Goal: Obtain resource: Download file/media

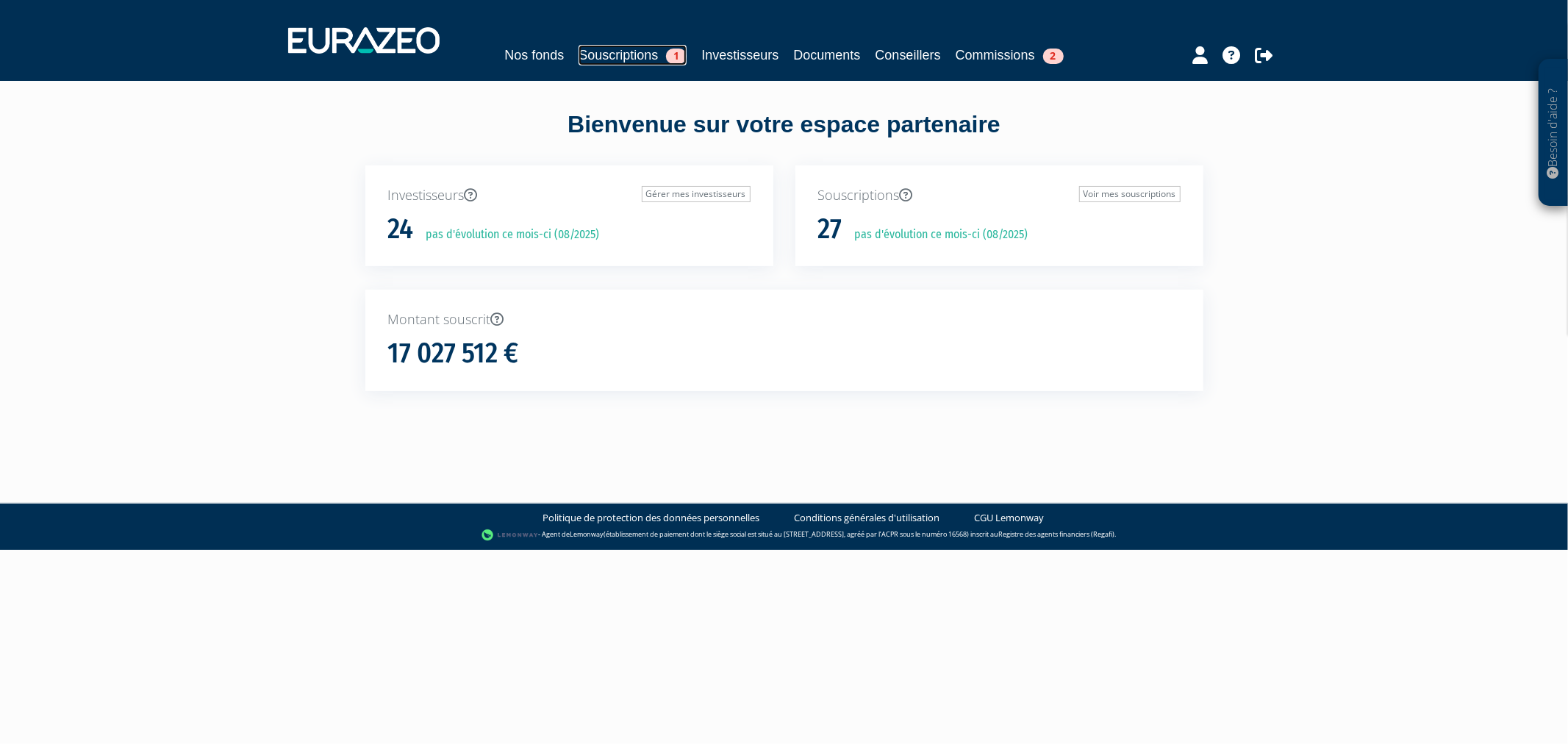
click at [608, 64] on link "Souscriptions 1" at bounding box center [632, 55] width 108 height 20
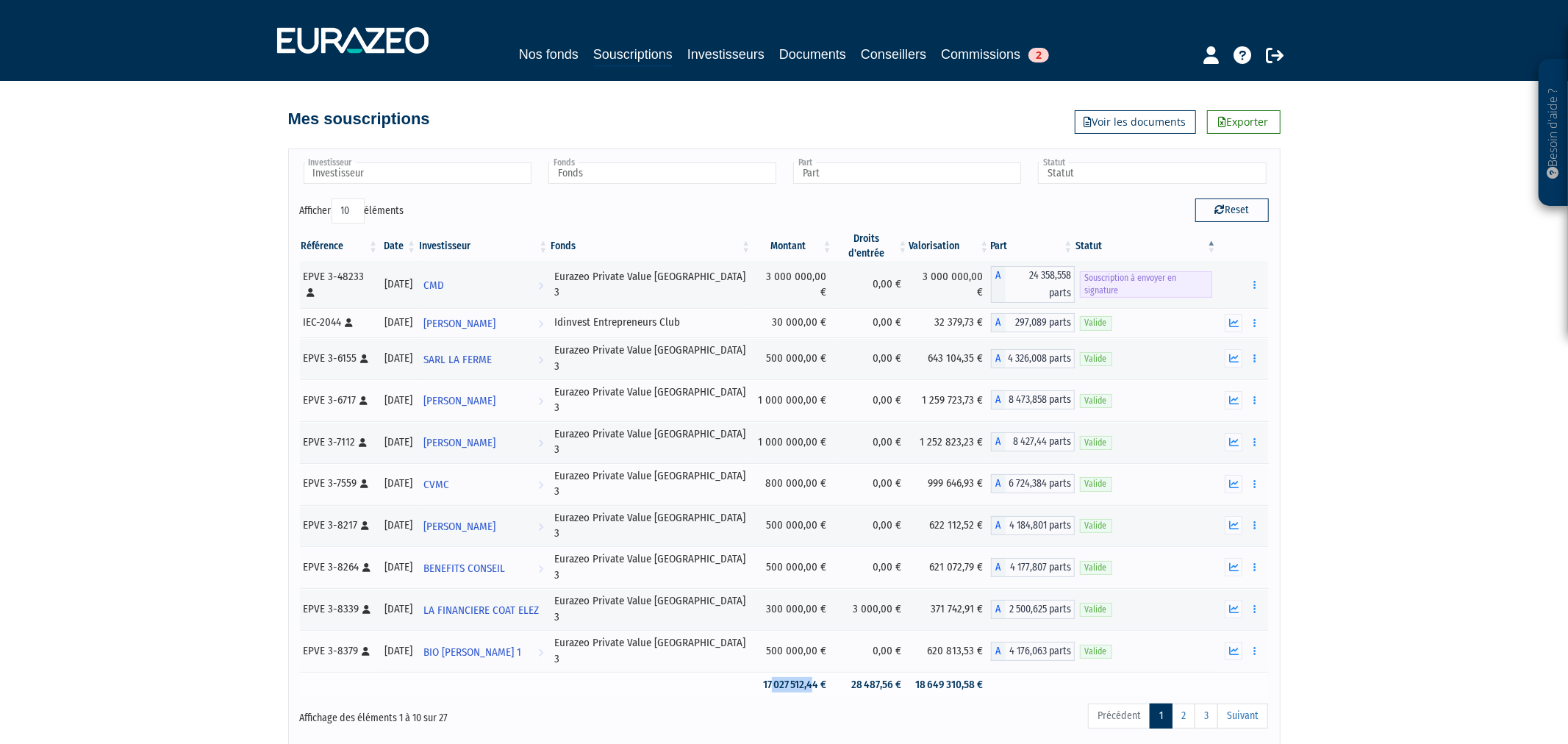
drag, startPoint x: 751, startPoint y: 572, endPoint x: 792, endPoint y: 572, distance: 41.0
click at [792, 672] on td "17 027 512,44 €" at bounding box center [792, 684] width 82 height 26
drag, startPoint x: 924, startPoint y: 577, endPoint x: 937, endPoint y: 577, distance: 13.0
click at [937, 672] on td "18 649 310,58 €" at bounding box center [949, 684] width 82 height 26
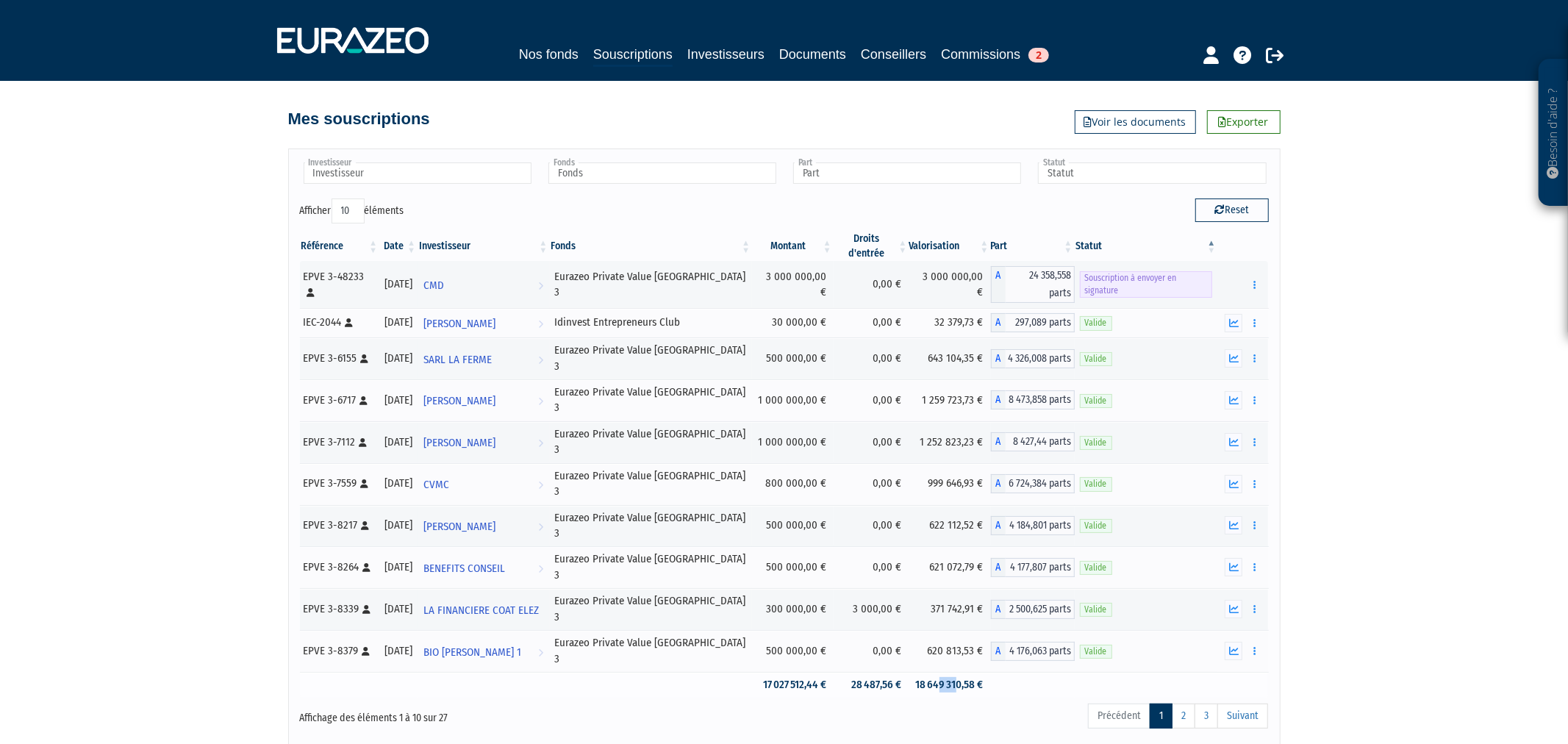
click at [937, 672] on td "18 649 310,58 €" at bounding box center [949, 684] width 82 height 26
click at [730, 173] on input "text" at bounding box center [662, 173] width 228 height 21
click at [714, 215] on li "Eurazeo Private Value [GEOGRAPHIC_DATA] 3" at bounding box center [661, 215] width 232 height 18
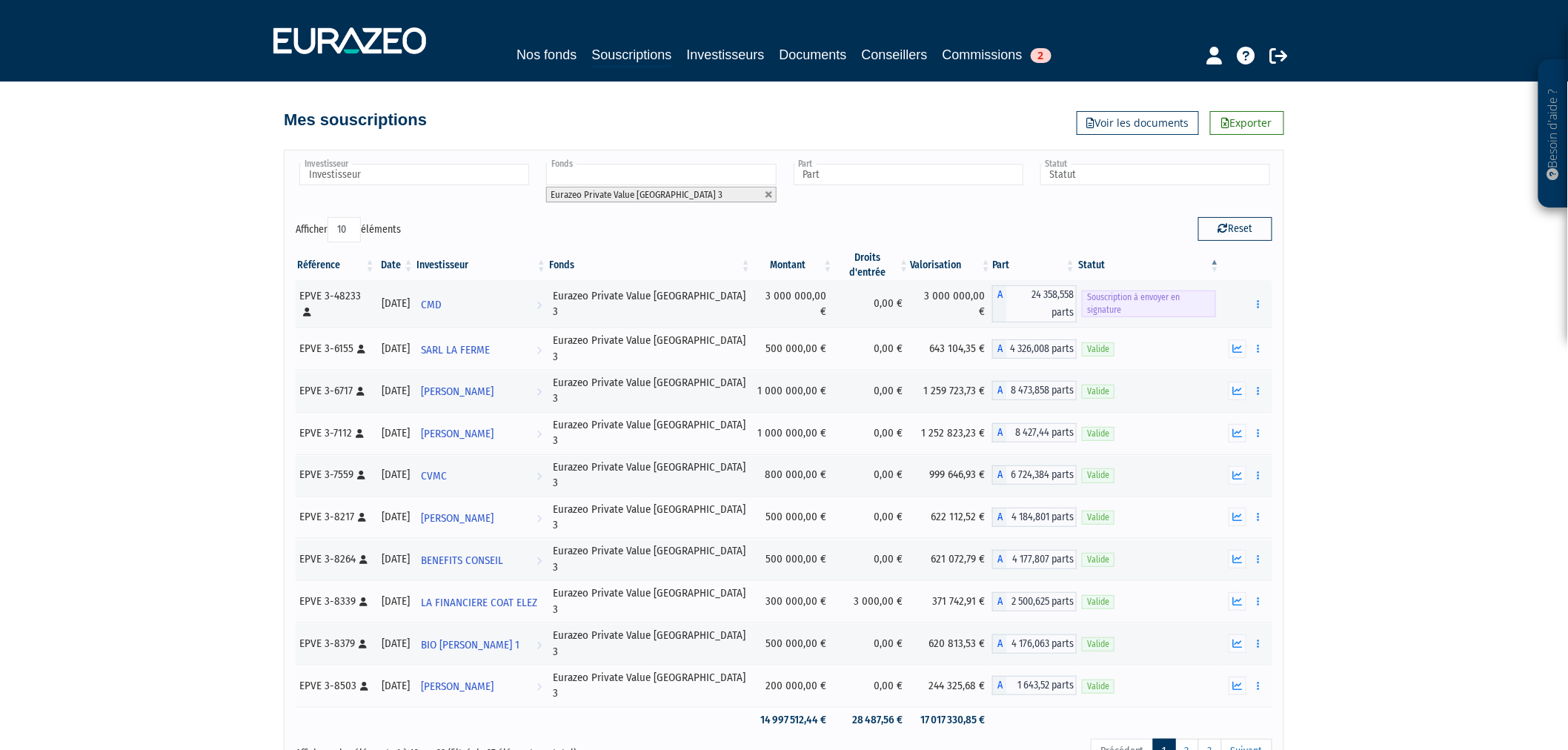
drag, startPoint x: 361, startPoint y: 226, endPoint x: 359, endPoint y: 238, distance: 12.2
click at [360, 226] on select "10 25 50 100" at bounding box center [345, 230] width 34 height 25
select select "100"
click at [331, 217] on select "10 25 50 100" at bounding box center [345, 230] width 34 height 25
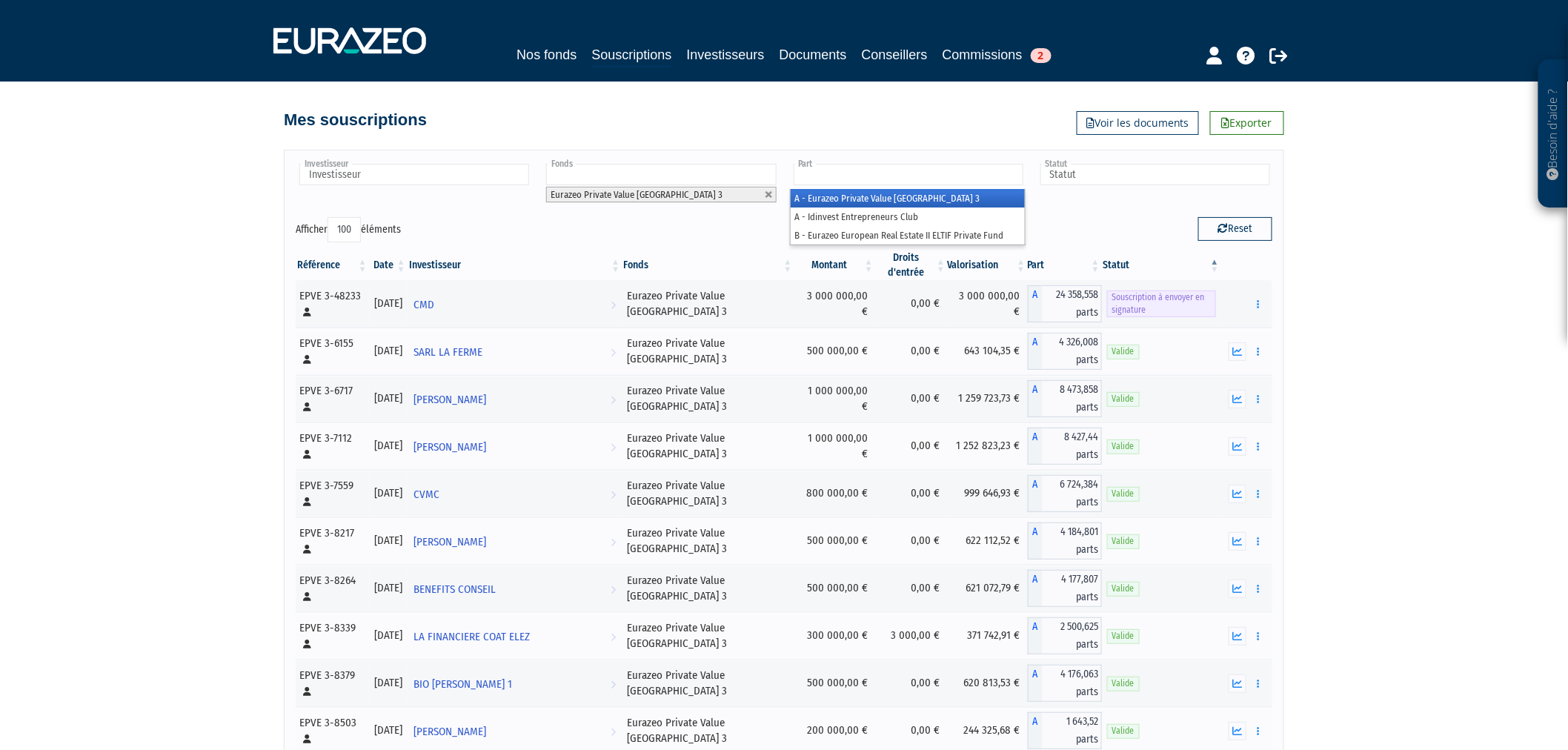
click at [1014, 176] on input "text" at bounding box center [909, 175] width 230 height 21
click at [1018, 52] on link "Commissions 2" at bounding box center [997, 54] width 109 height 20
type input "Part"
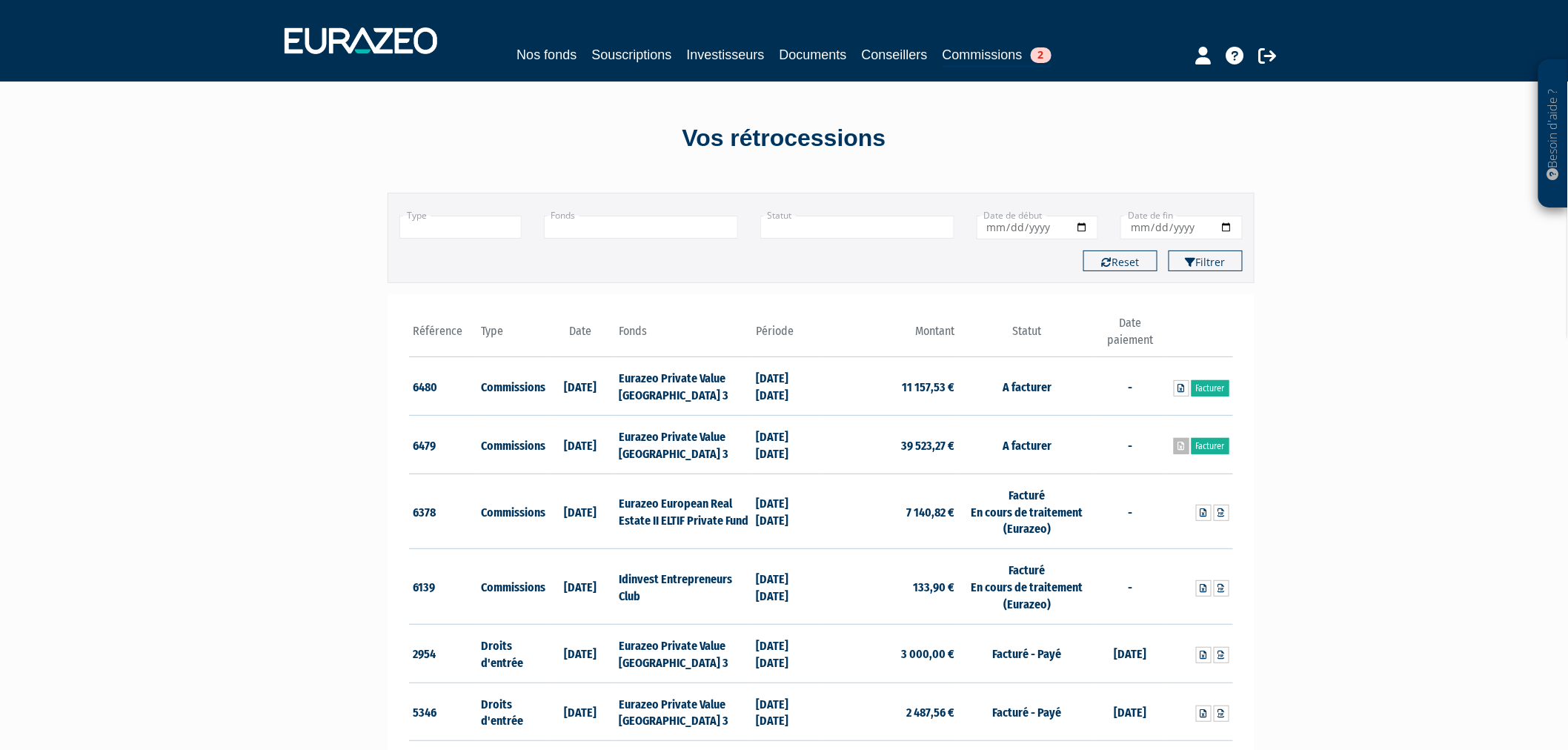
click at [1174, 442] on link at bounding box center [1182, 446] width 16 height 16
click at [1174, 390] on link at bounding box center [1182, 388] width 16 height 16
click at [591, 49] on link "Souscriptions" at bounding box center [631, 54] width 80 height 20
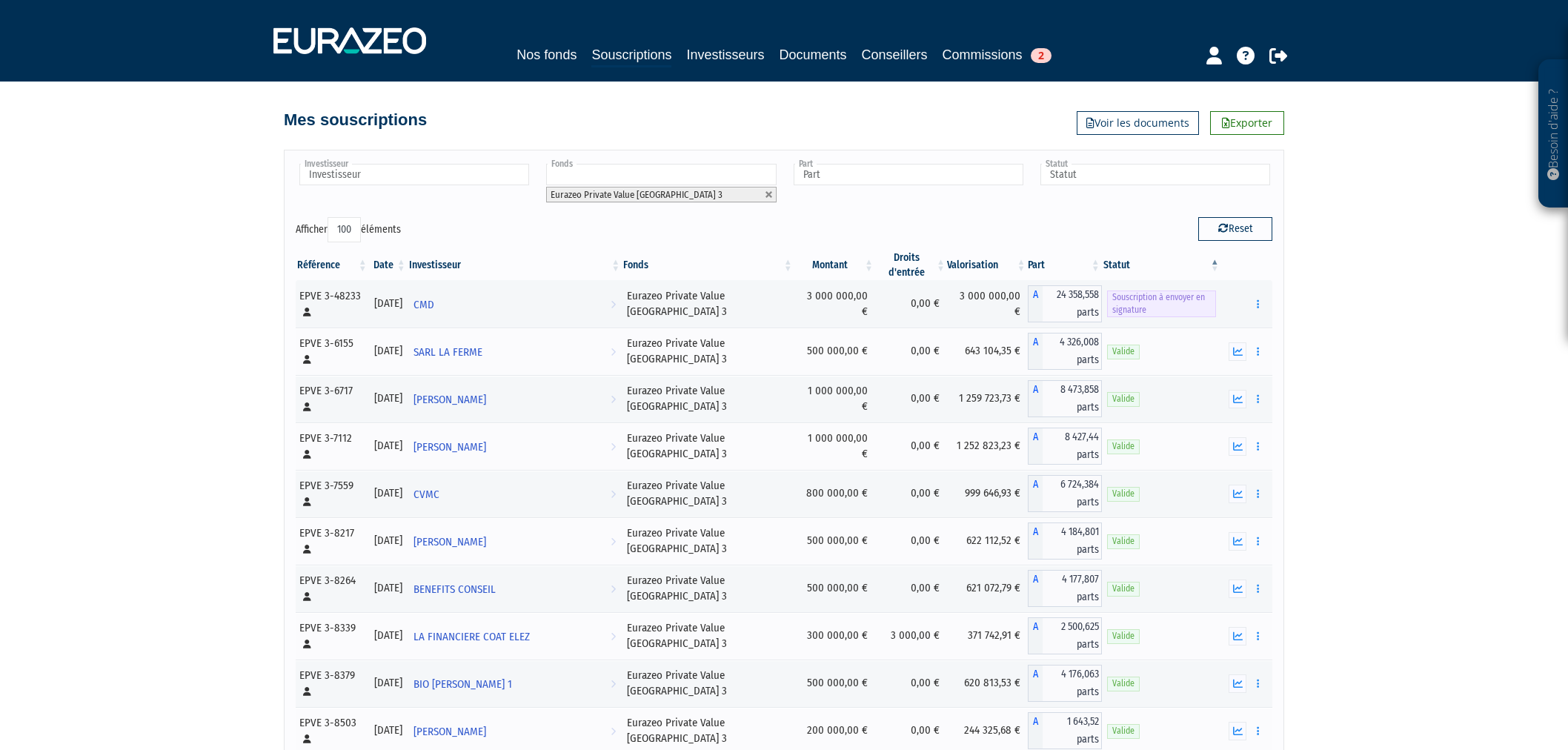
select select "100"
click at [857, 175] on input "text" at bounding box center [909, 175] width 230 height 21
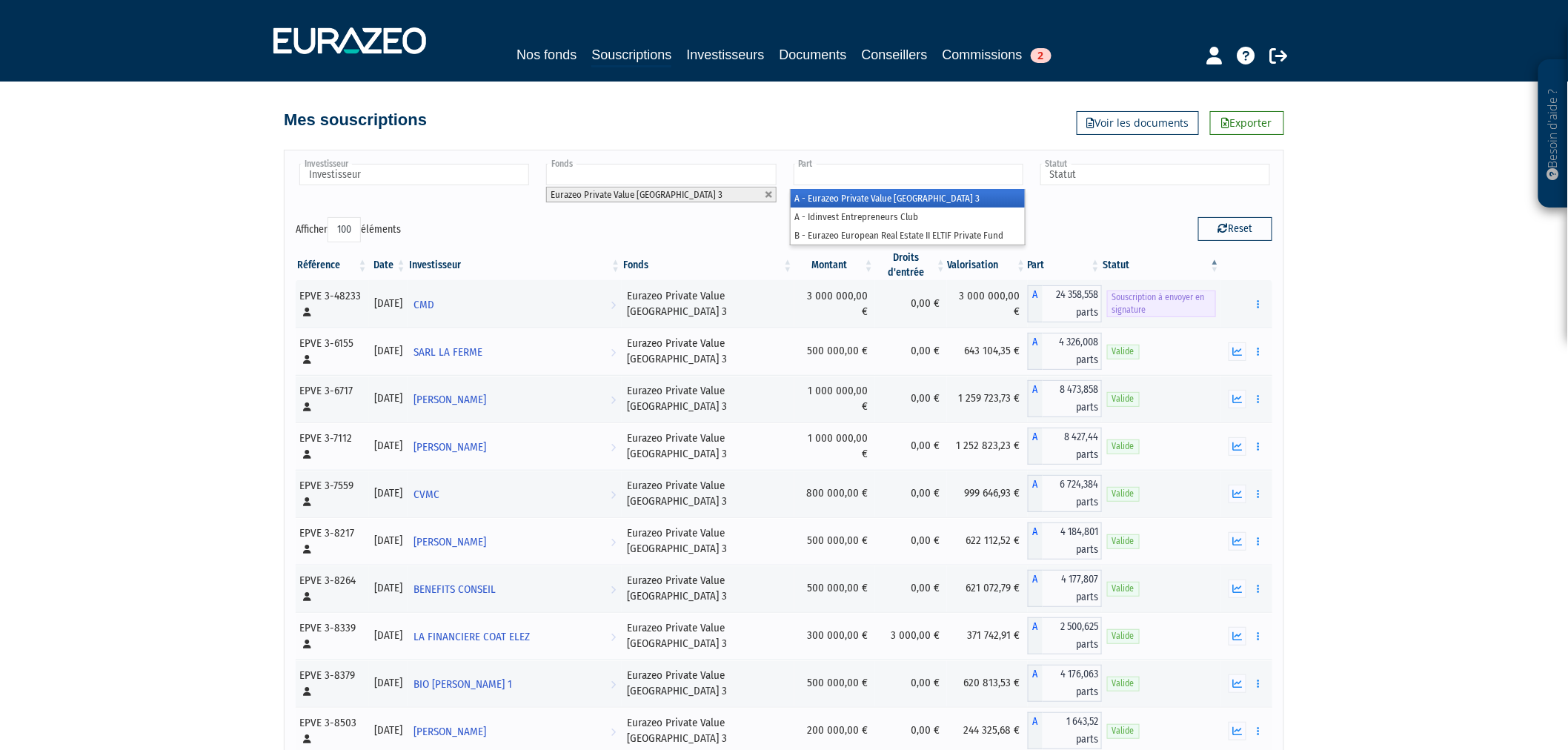
click at [863, 195] on li "A - Eurazeo Private Value [GEOGRAPHIC_DATA] 3" at bounding box center [908, 198] width 234 height 19
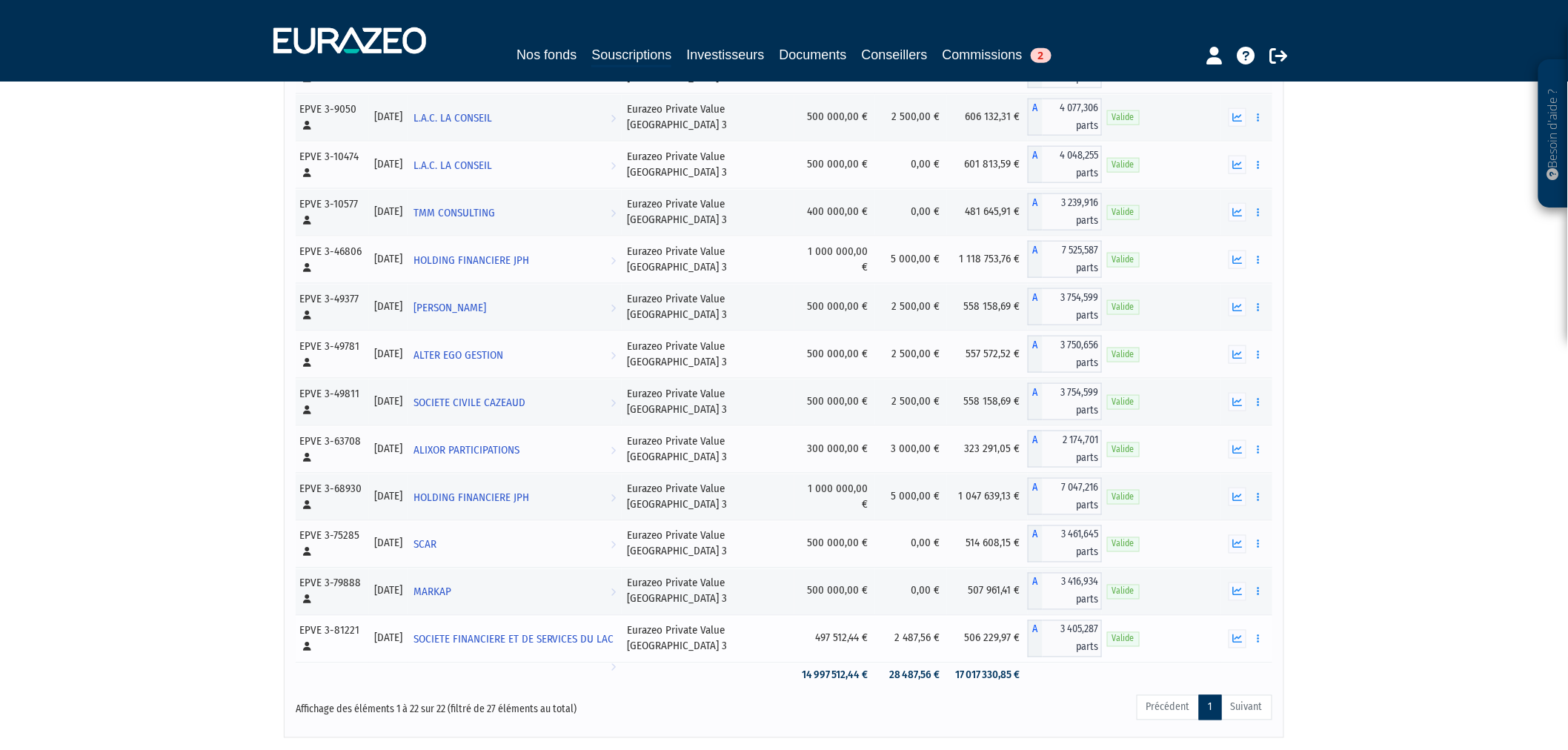
scroll to position [744, 0]
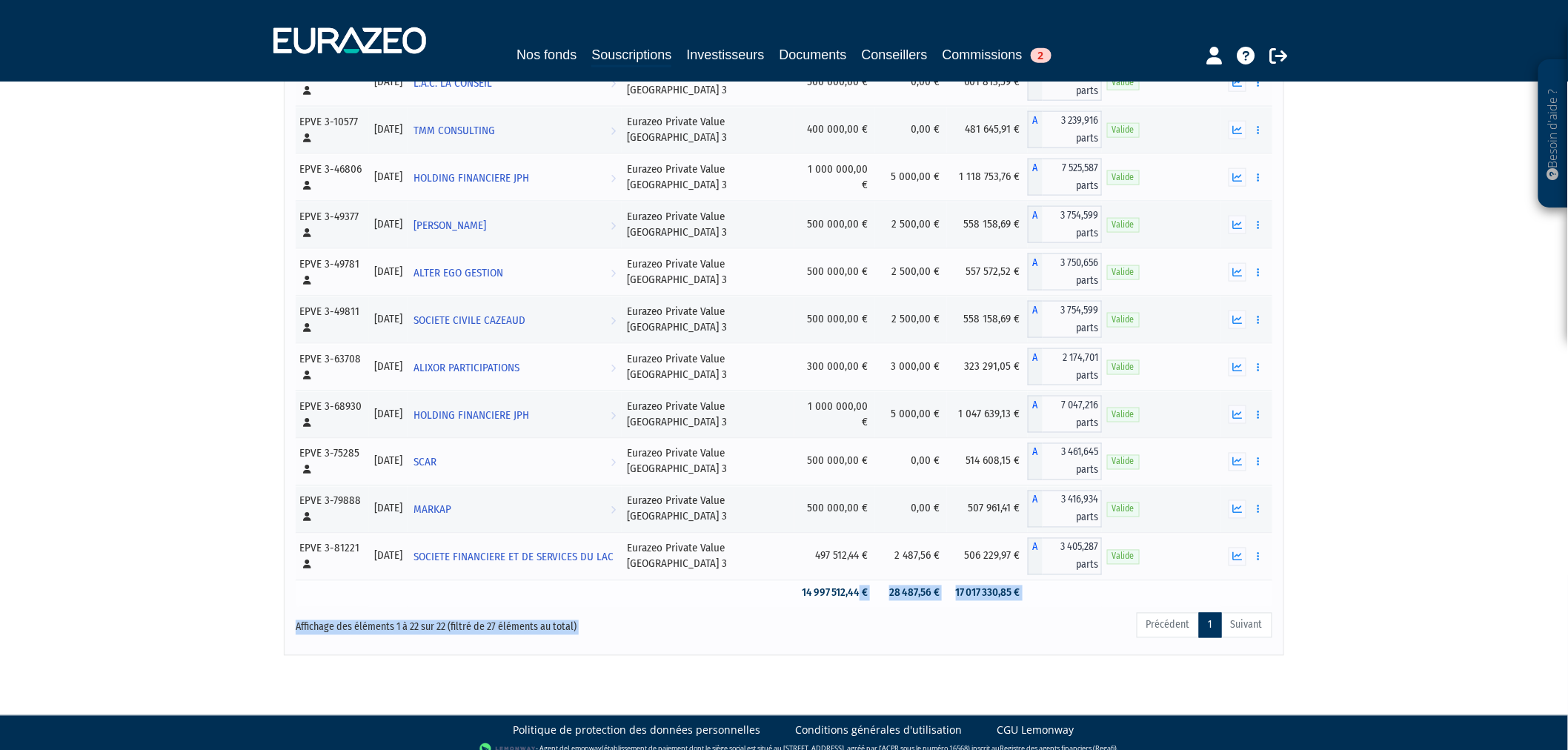
drag, startPoint x: 793, startPoint y: 602, endPoint x: 839, endPoint y: 590, distance: 47.5
click at [839, 590] on div "Investisseur ALIXOR PARTICIPATIONS ALTER EGO GESTION BENEFITS CONSEIL BIO MESNA…" at bounding box center [784, 31] width 977 height 1225
click at [839, 590] on td "14 997 512,44 €" at bounding box center [834, 593] width 81 height 26
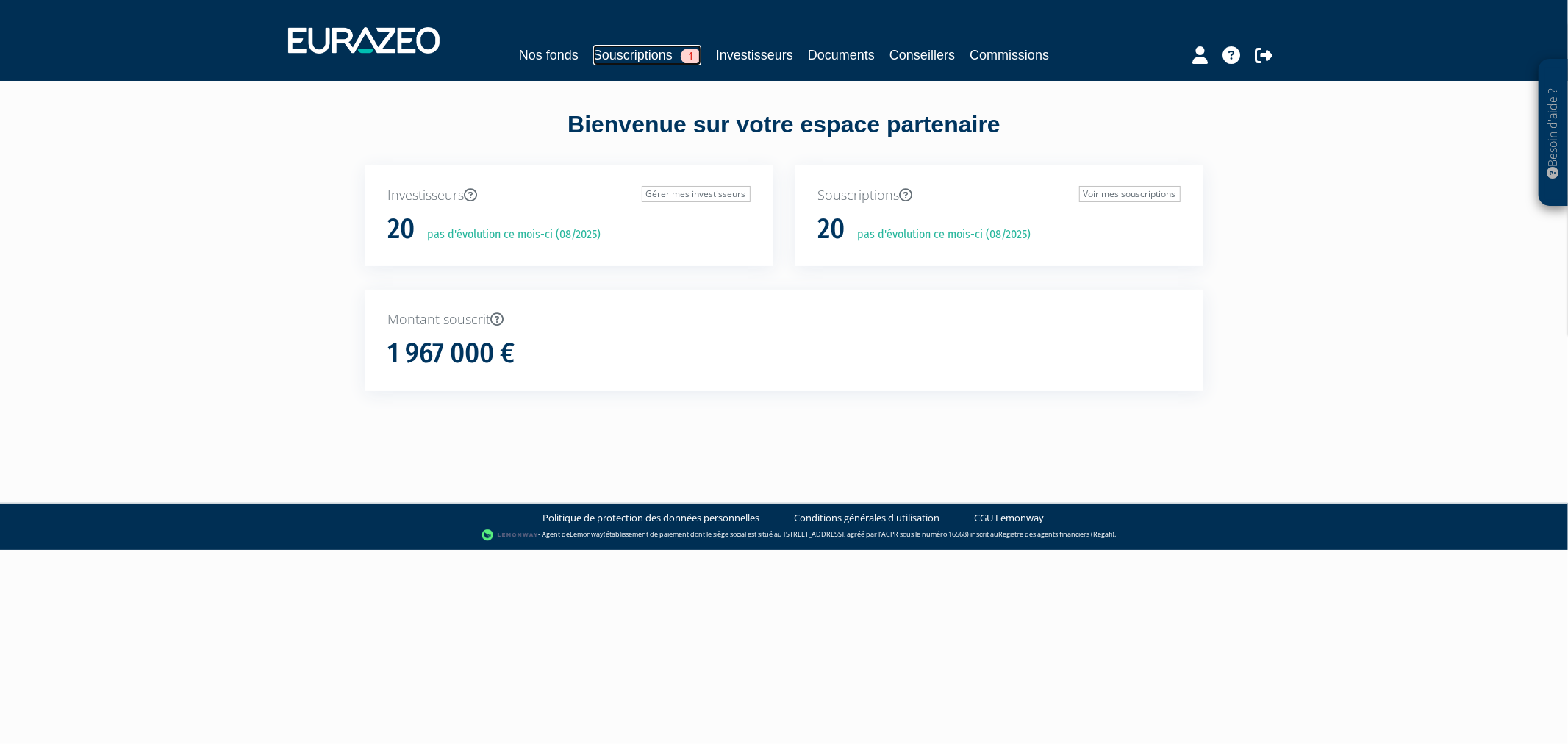
click at [656, 55] on link "Souscriptions 1" at bounding box center [647, 55] width 108 height 20
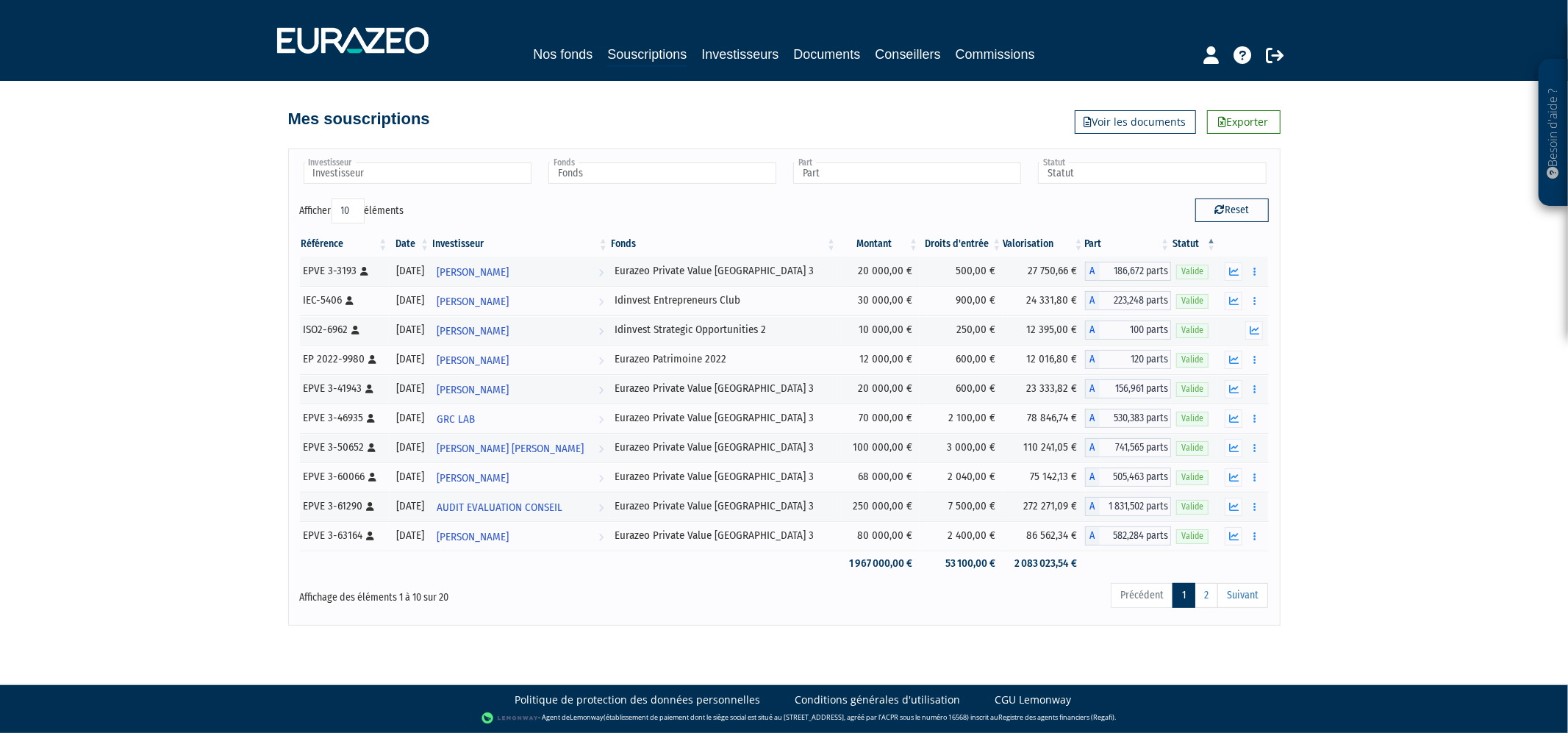
click at [1051, 66] on div "Nos fonds Souscriptions Investisseurs Documents Conseillers Commissions" at bounding box center [784, 40] width 1035 height 55
click at [1034, 61] on link "Commissions" at bounding box center [995, 54] width 79 height 20
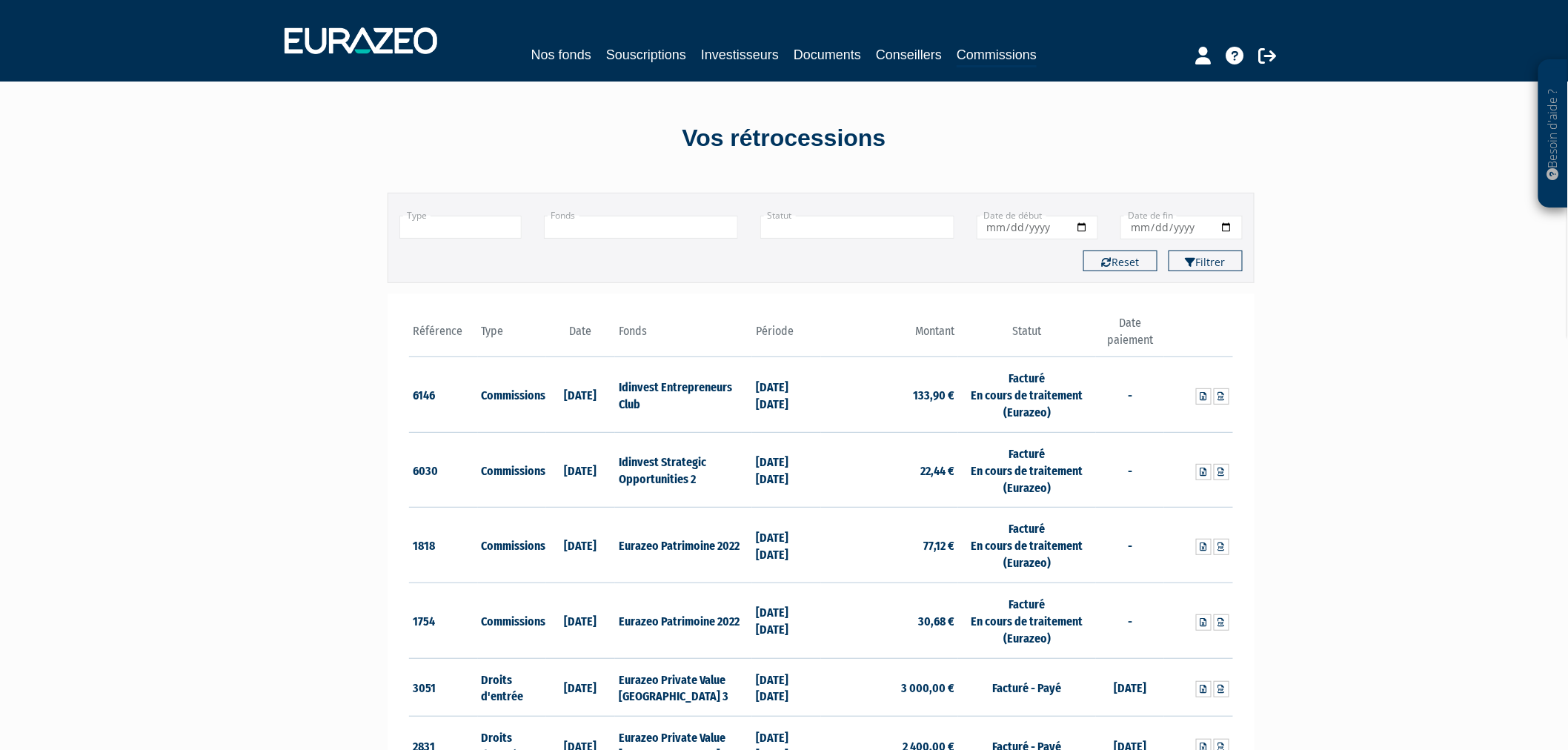
click at [699, 230] on input "text" at bounding box center [641, 227] width 194 height 23
click at [692, 265] on li "Eurazeo Private Value [GEOGRAPHIC_DATA] 3" at bounding box center [641, 271] width 192 height 29
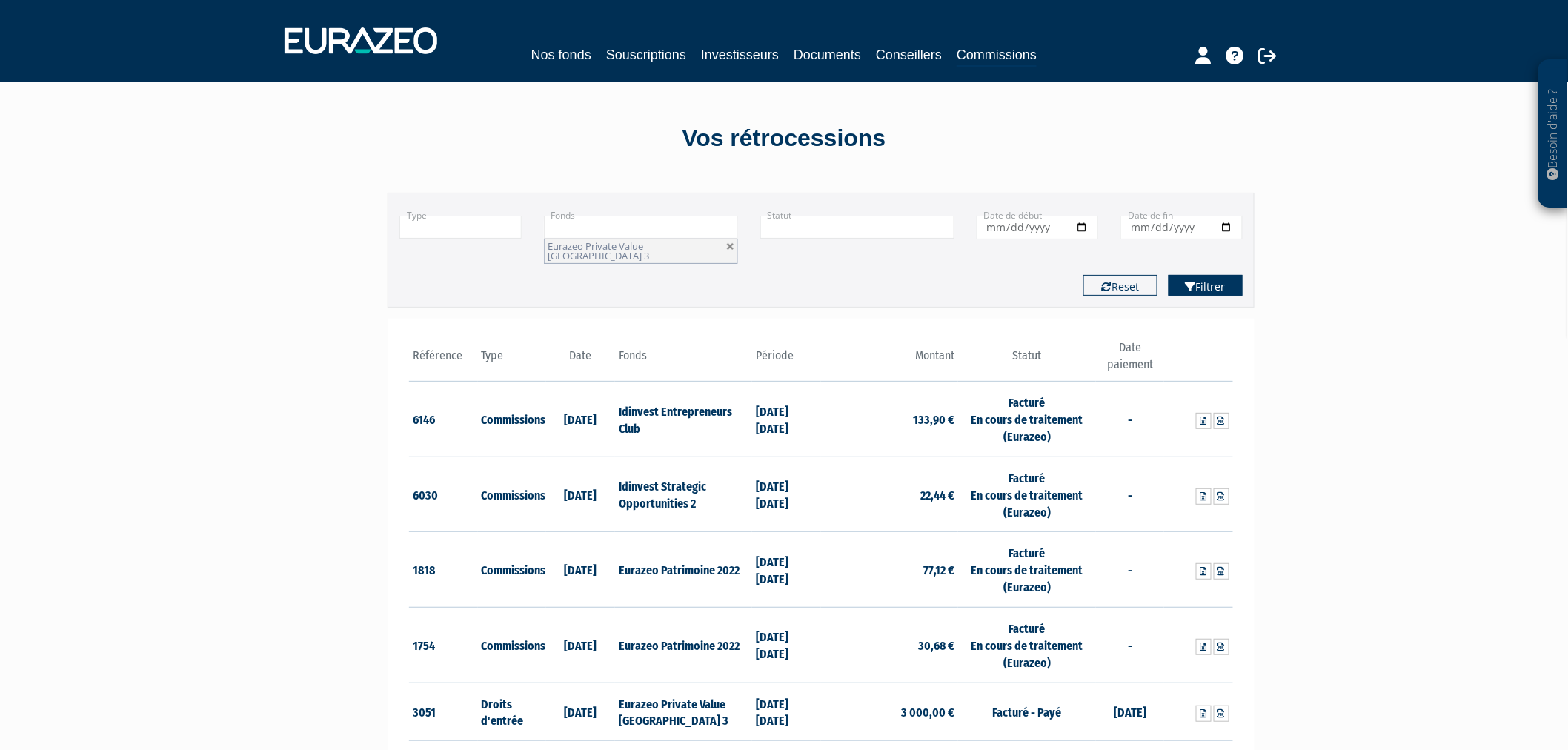
click at [1220, 275] on button "Filtrer" at bounding box center [1206, 285] width 74 height 20
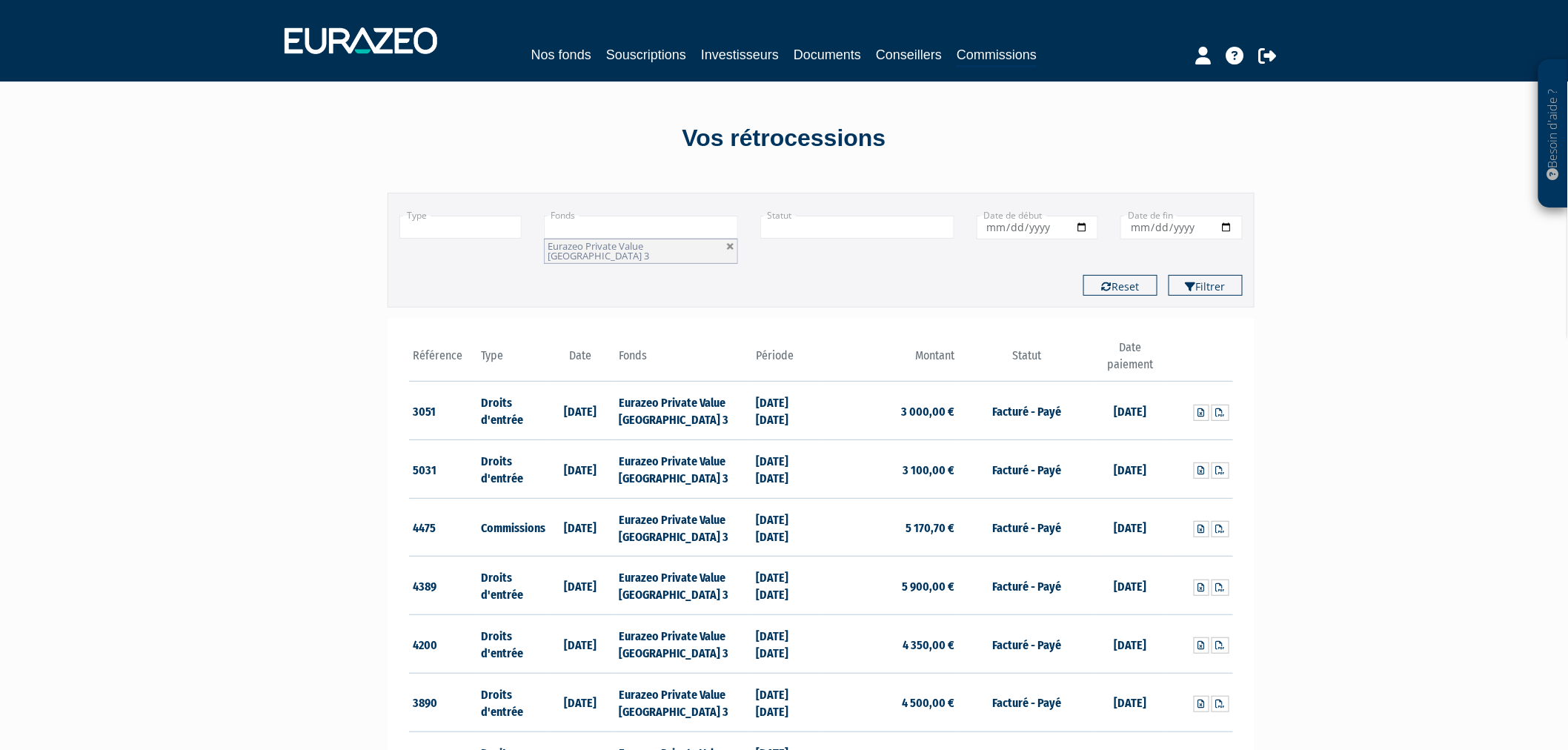
click at [468, 221] on input "text" at bounding box center [461, 227] width 122 height 23
click at [456, 264] on li "Commissions" at bounding box center [461, 266] width 121 height 19
click at [1239, 279] on button "Filtrer" at bounding box center [1206, 285] width 74 height 20
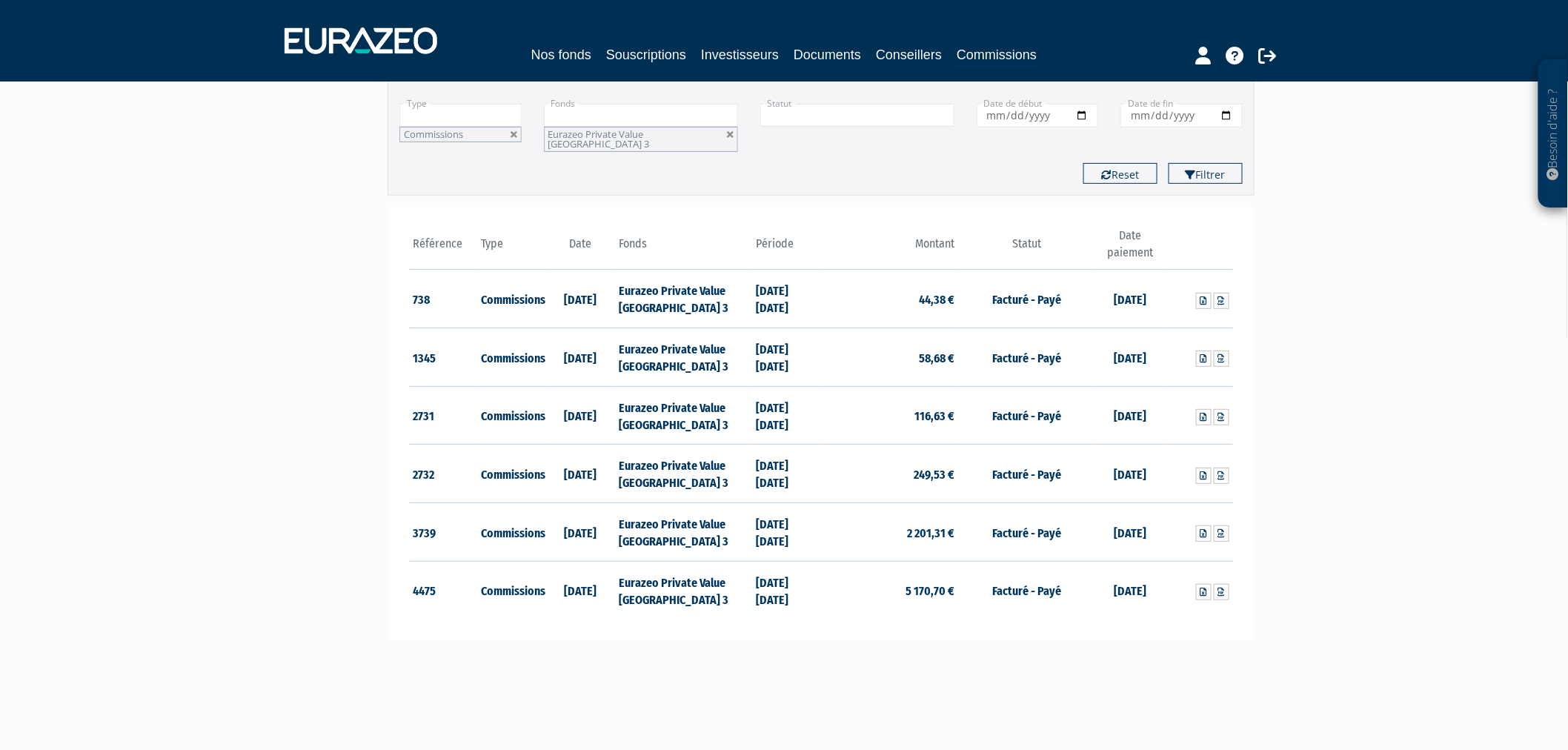
scroll to position [82, 0]
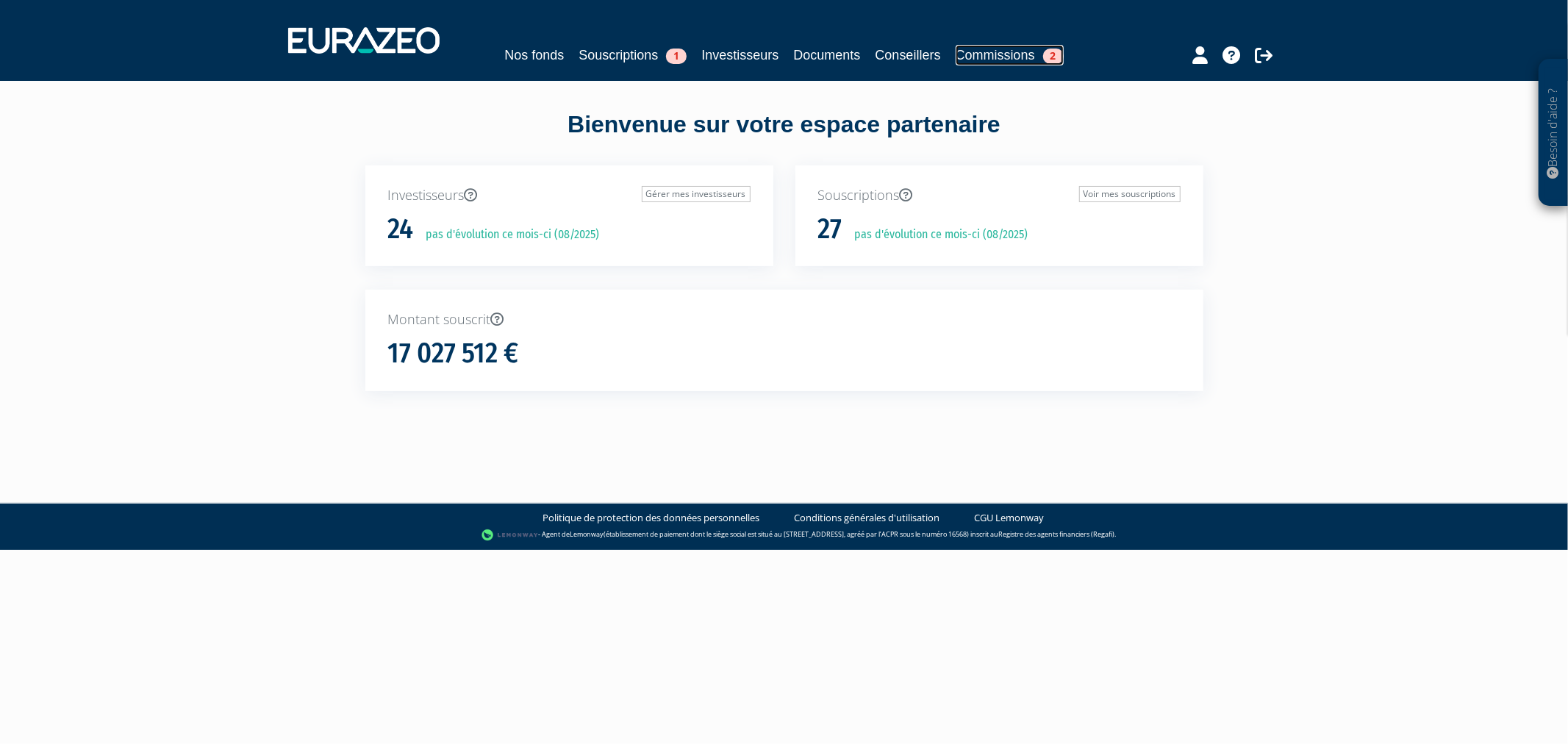
click at [1036, 54] on link "Commissions 2" at bounding box center [1009, 55] width 108 height 20
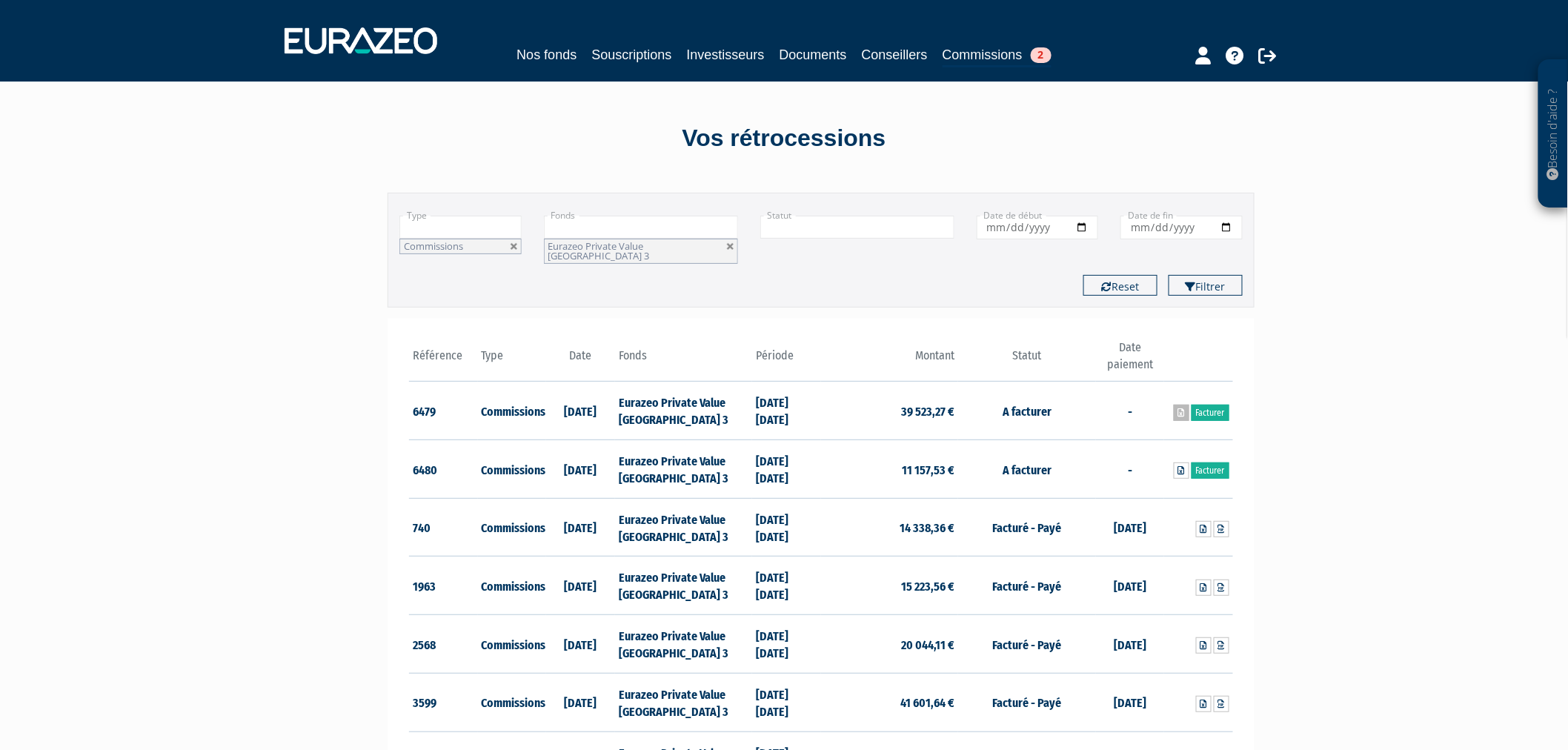
click at [1179, 409] on icon at bounding box center [1182, 413] width 7 height 9
click at [595, 58] on link "Souscriptions" at bounding box center [631, 54] width 80 height 20
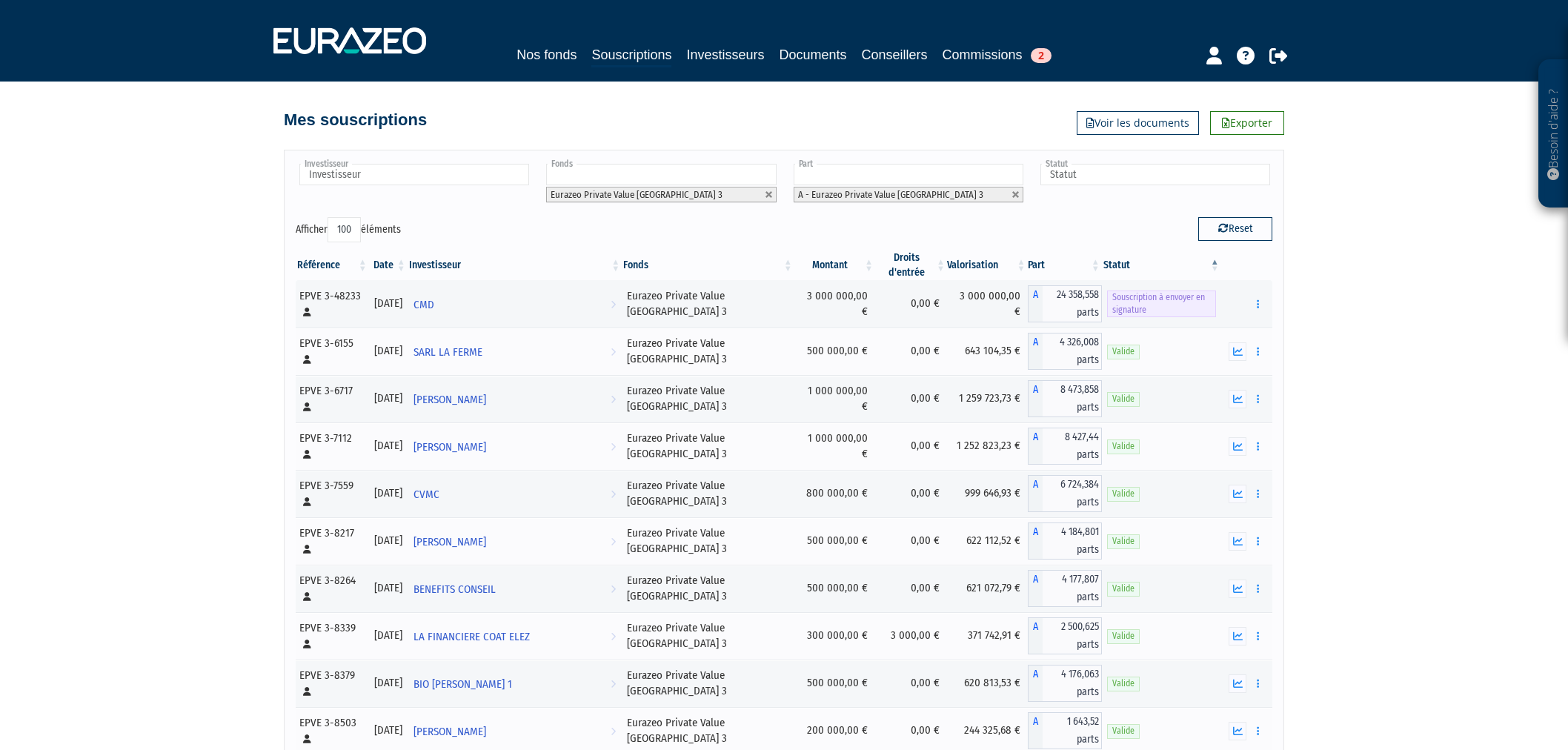
select select "100"
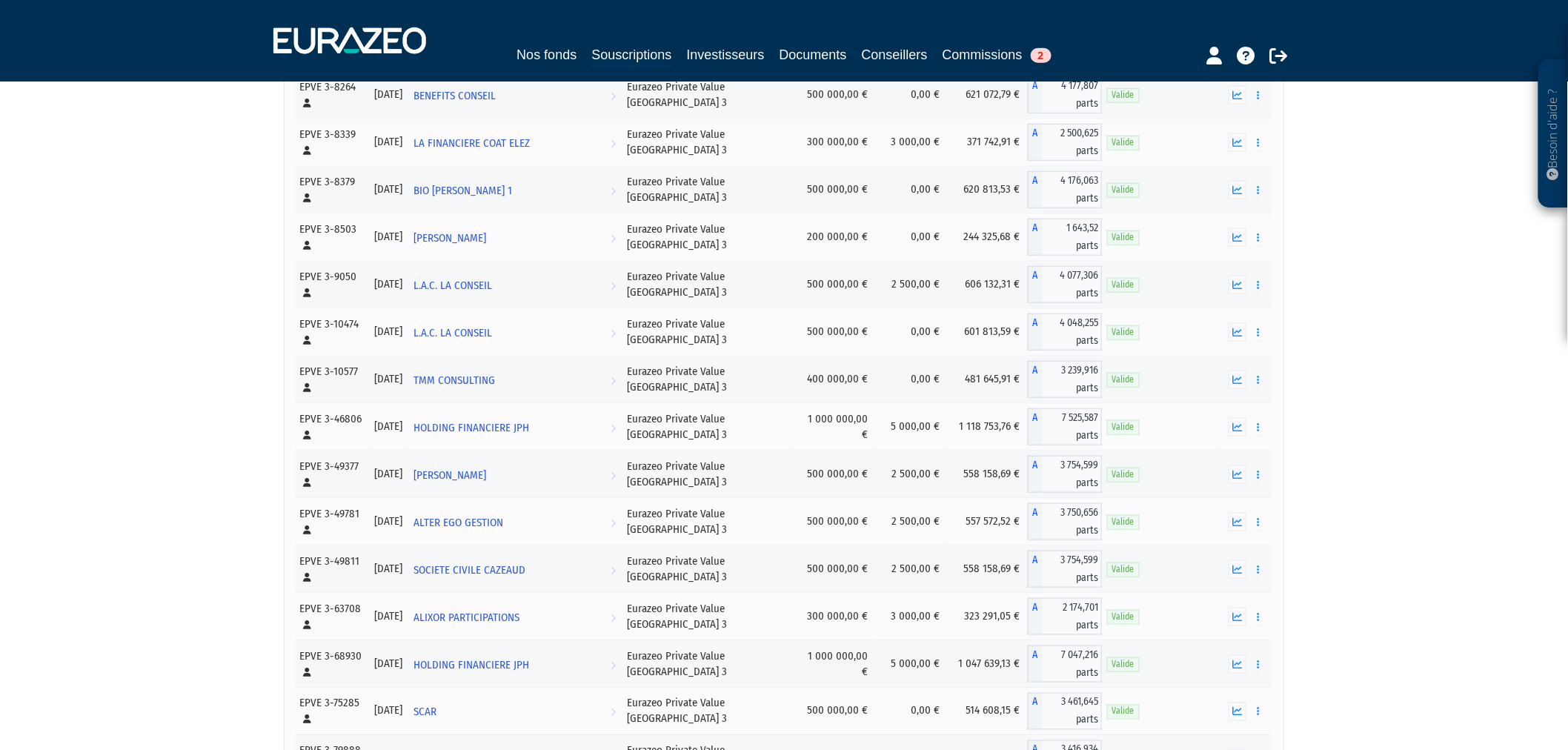
scroll to position [744, 0]
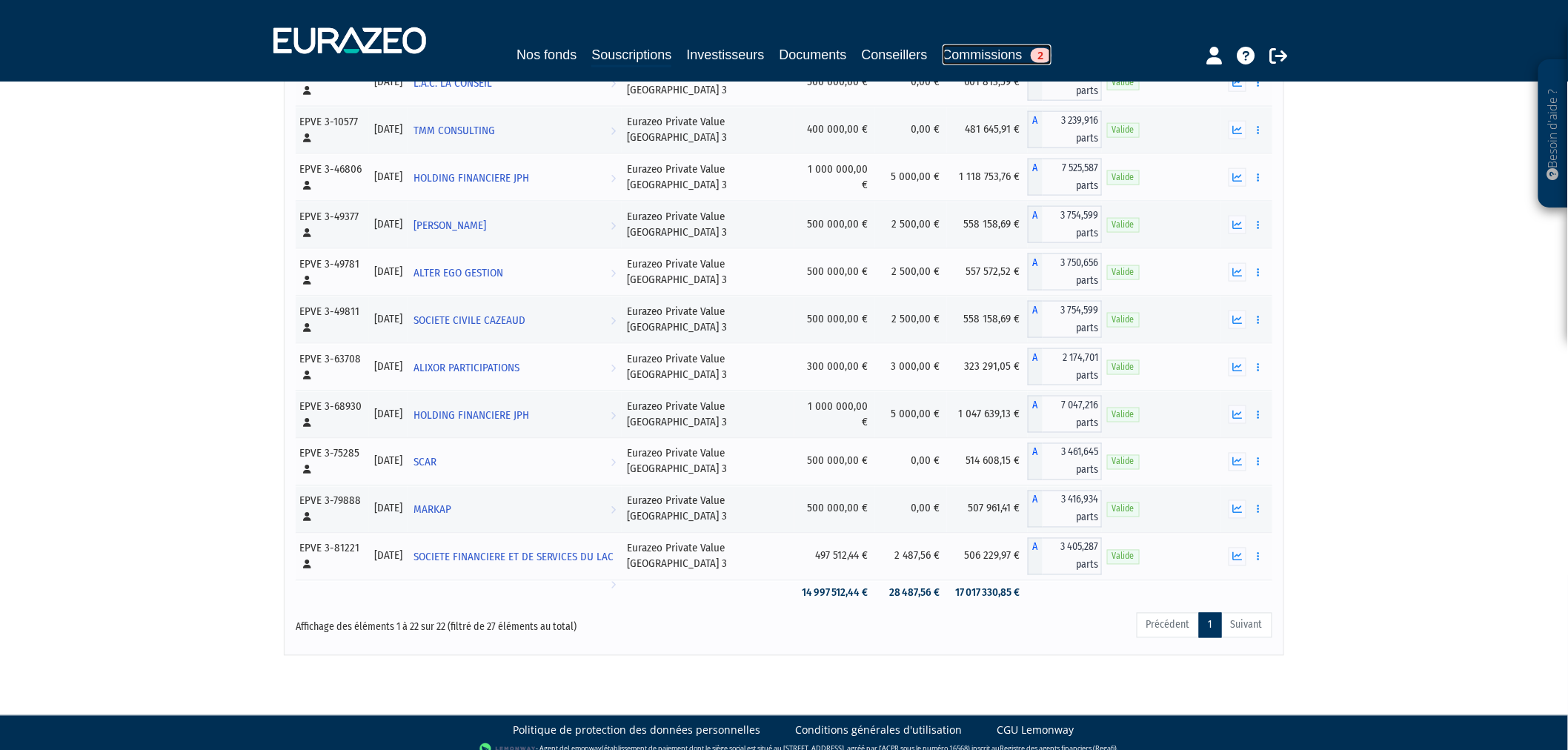
click at [1017, 51] on link "Commissions 2" at bounding box center [997, 54] width 109 height 20
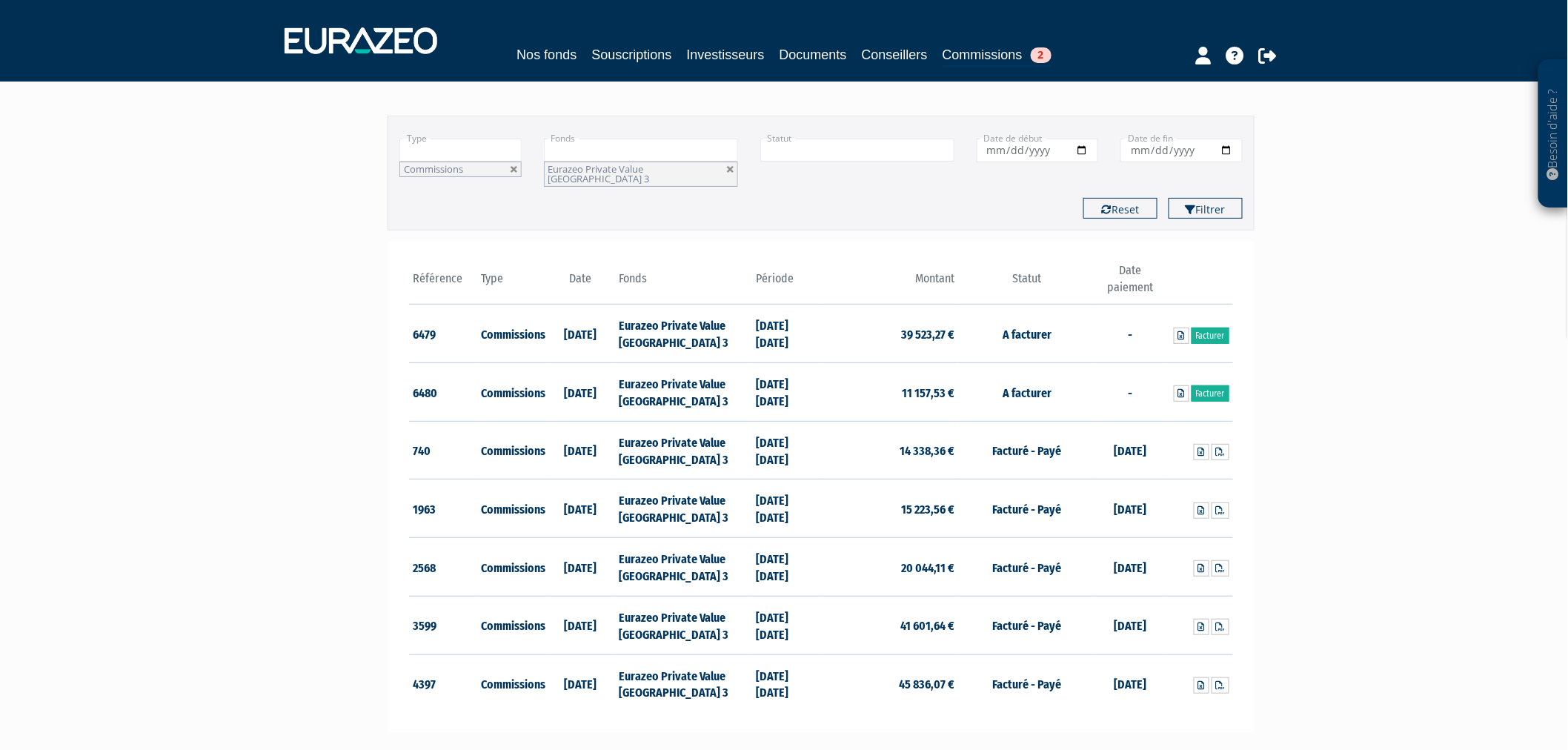
scroll to position [165, 0]
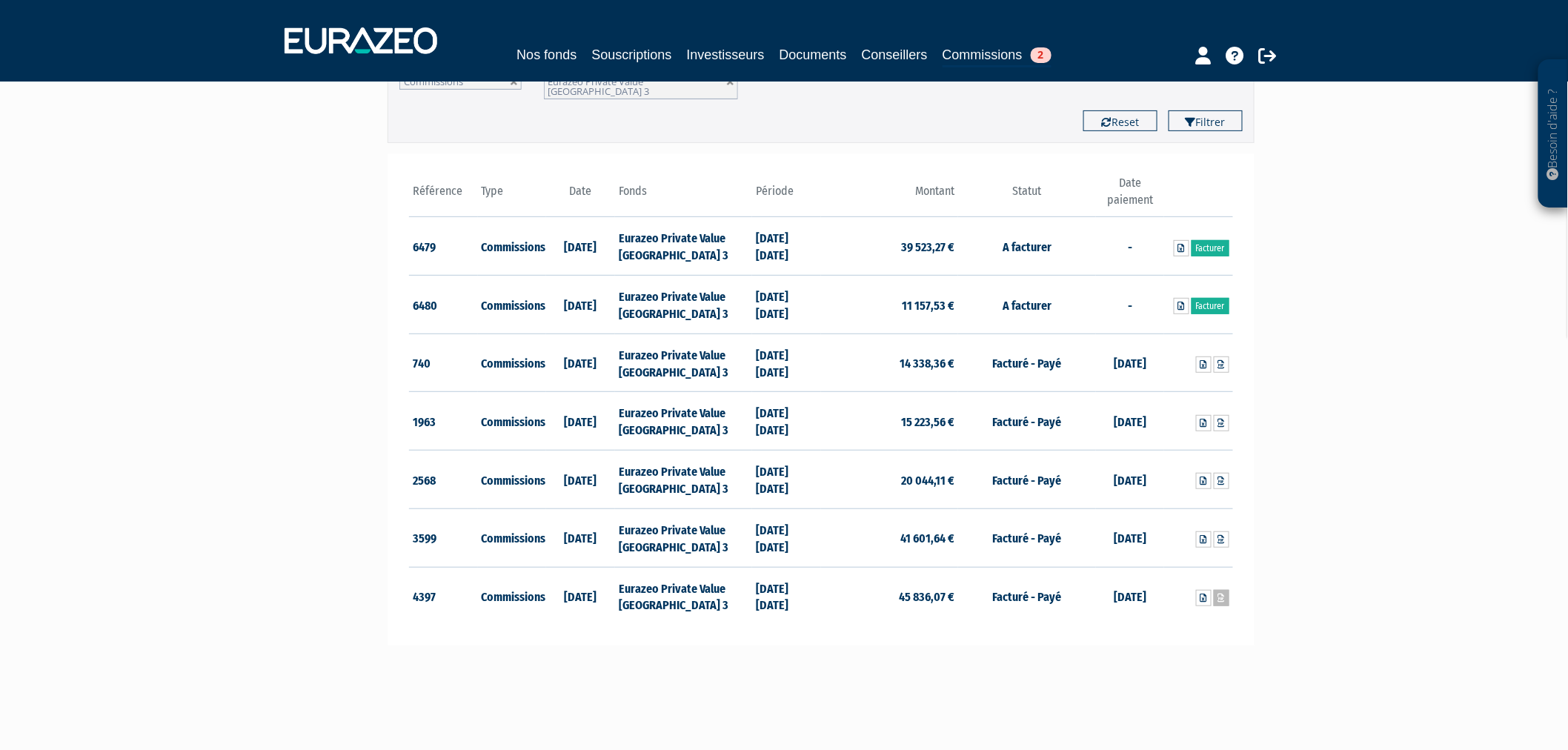
click at [1221, 594] on link at bounding box center [1222, 598] width 16 height 16
click at [1217, 590] on link at bounding box center [1222, 598] width 16 height 16
click at [1204, 594] on icon at bounding box center [1205, 598] width 7 height 9
click at [606, 57] on link "Souscriptions" at bounding box center [631, 54] width 80 height 20
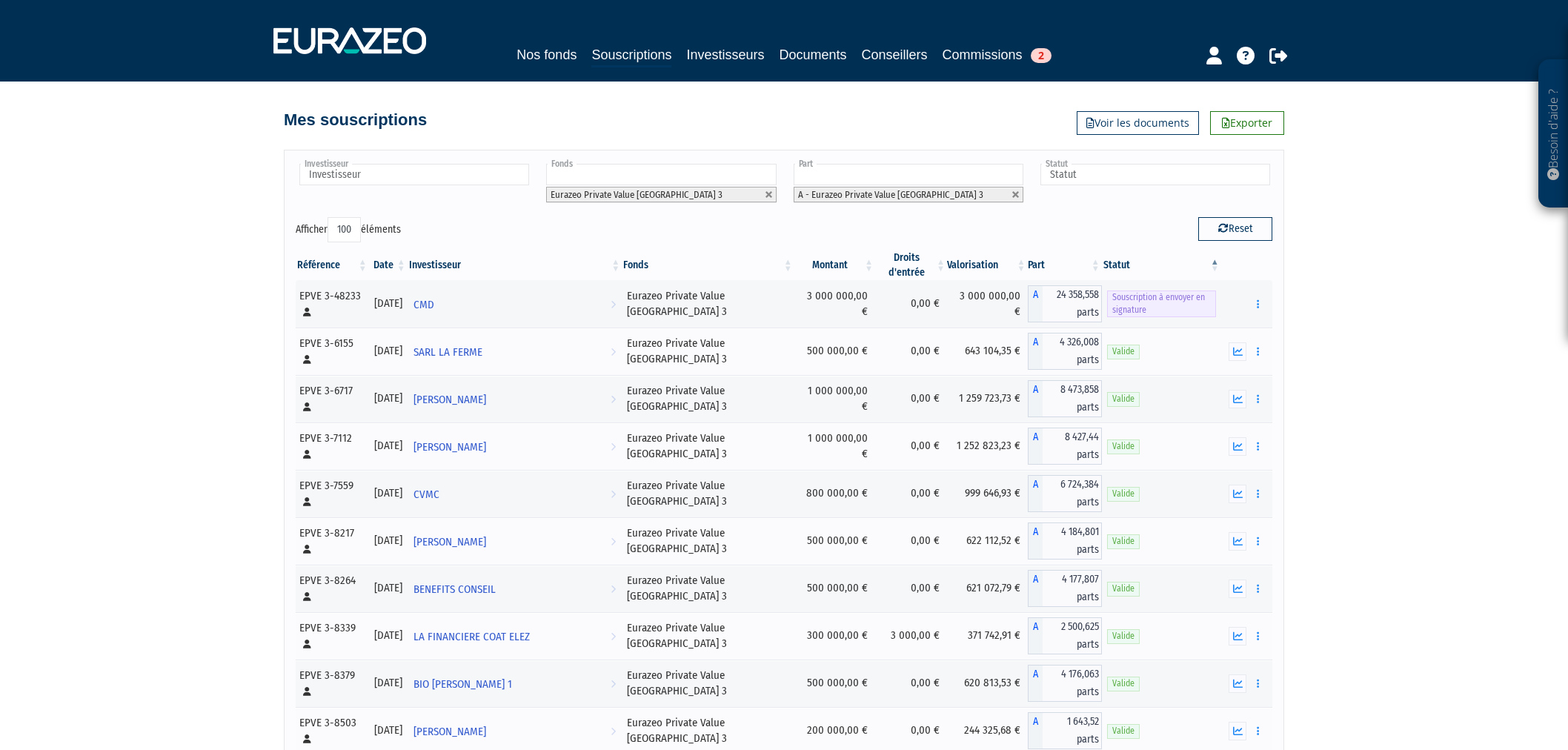
select select "100"
click at [1252, 115] on link "Exporter" at bounding box center [1248, 122] width 74 height 24
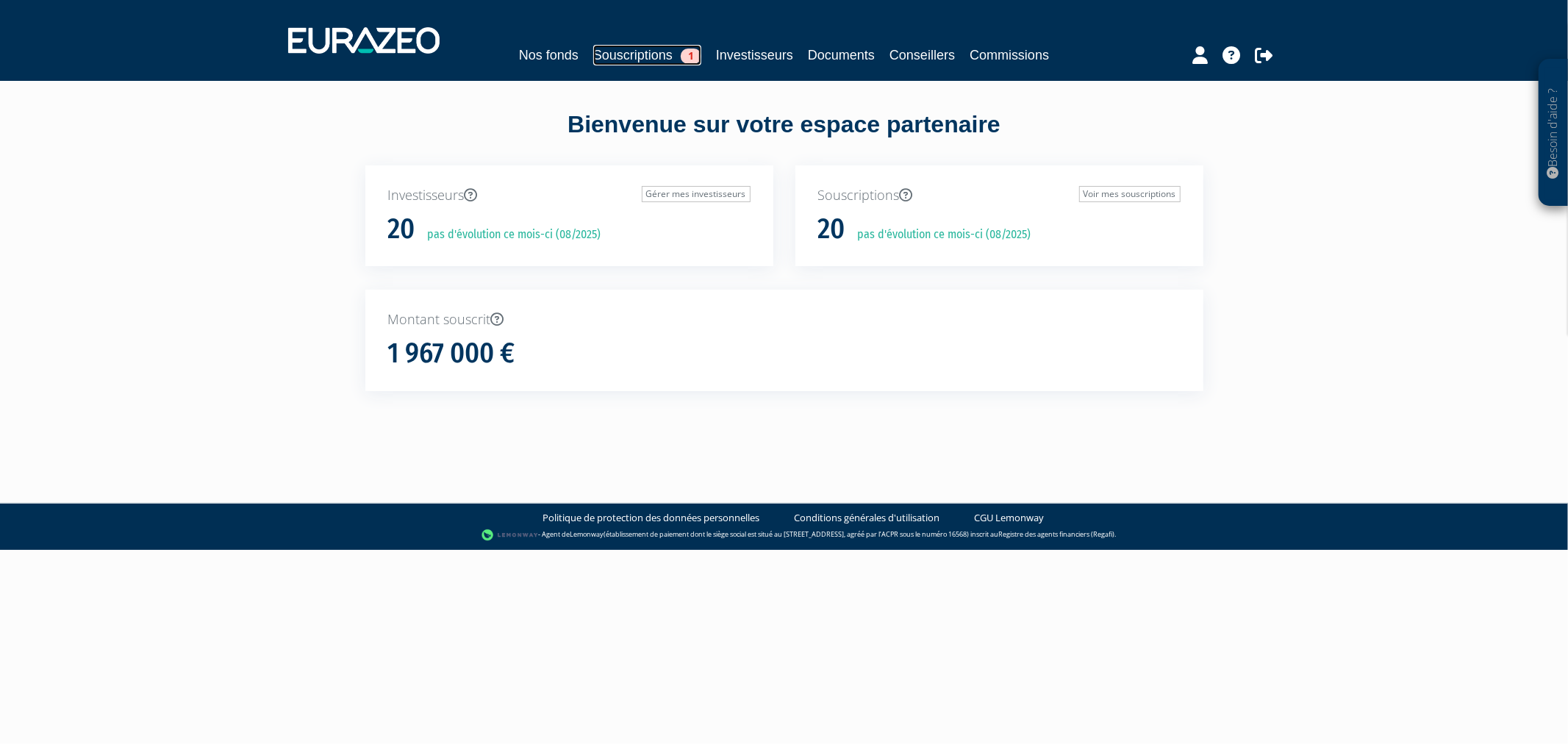
click at [605, 61] on link "Souscriptions 1" at bounding box center [647, 55] width 108 height 20
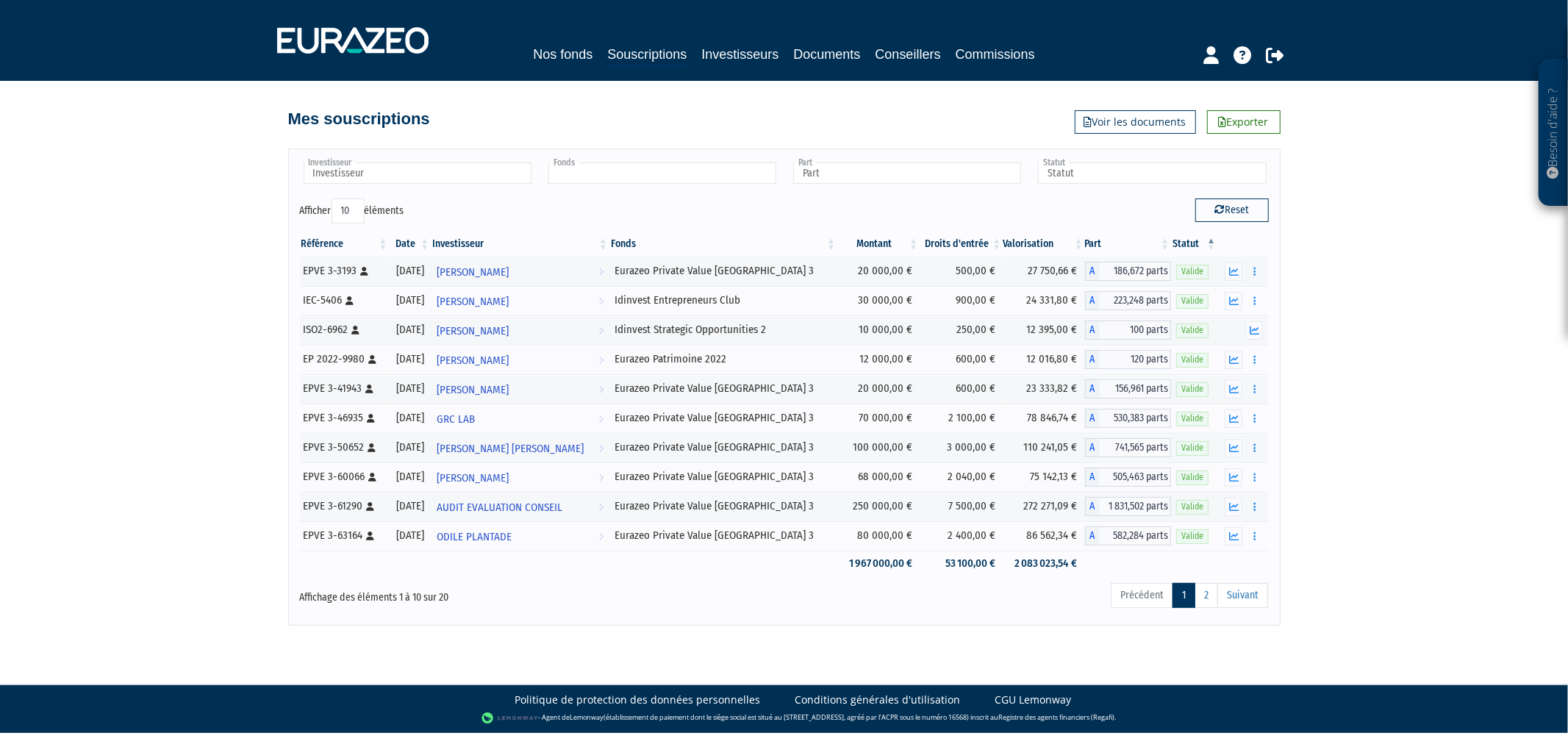
click at [585, 173] on input "text" at bounding box center [662, 173] width 228 height 21
click at [604, 212] on li "Eurazeo Private Value [GEOGRAPHIC_DATA] 3" at bounding box center [661, 215] width 232 height 18
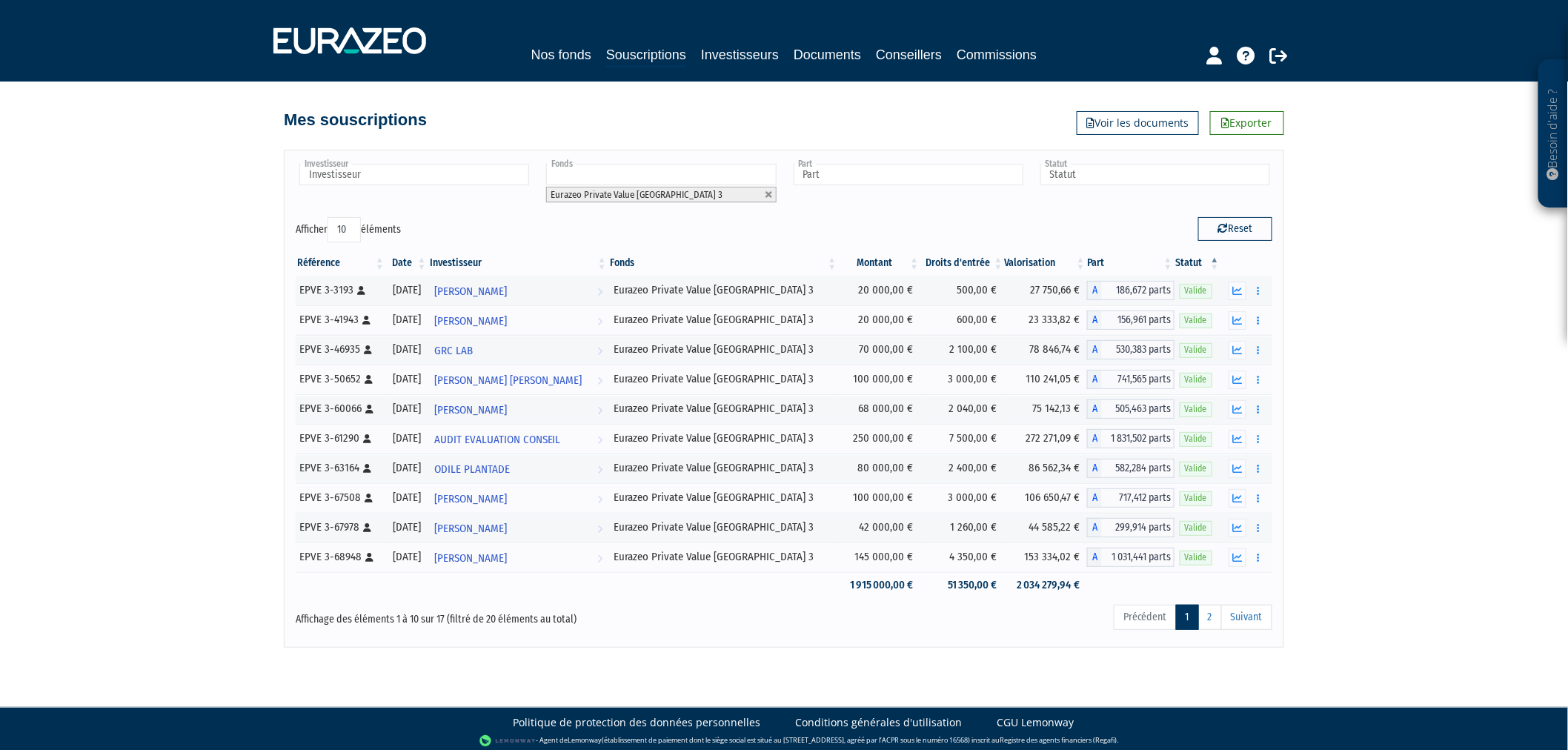
drag, startPoint x: 358, startPoint y: 231, endPoint x: 355, endPoint y: 241, distance: 10.4
click at [358, 231] on select "10 25 50 100" at bounding box center [345, 230] width 34 height 25
select select "100"
click at [331, 217] on select "10 25 50 100" at bounding box center [345, 230] width 34 height 25
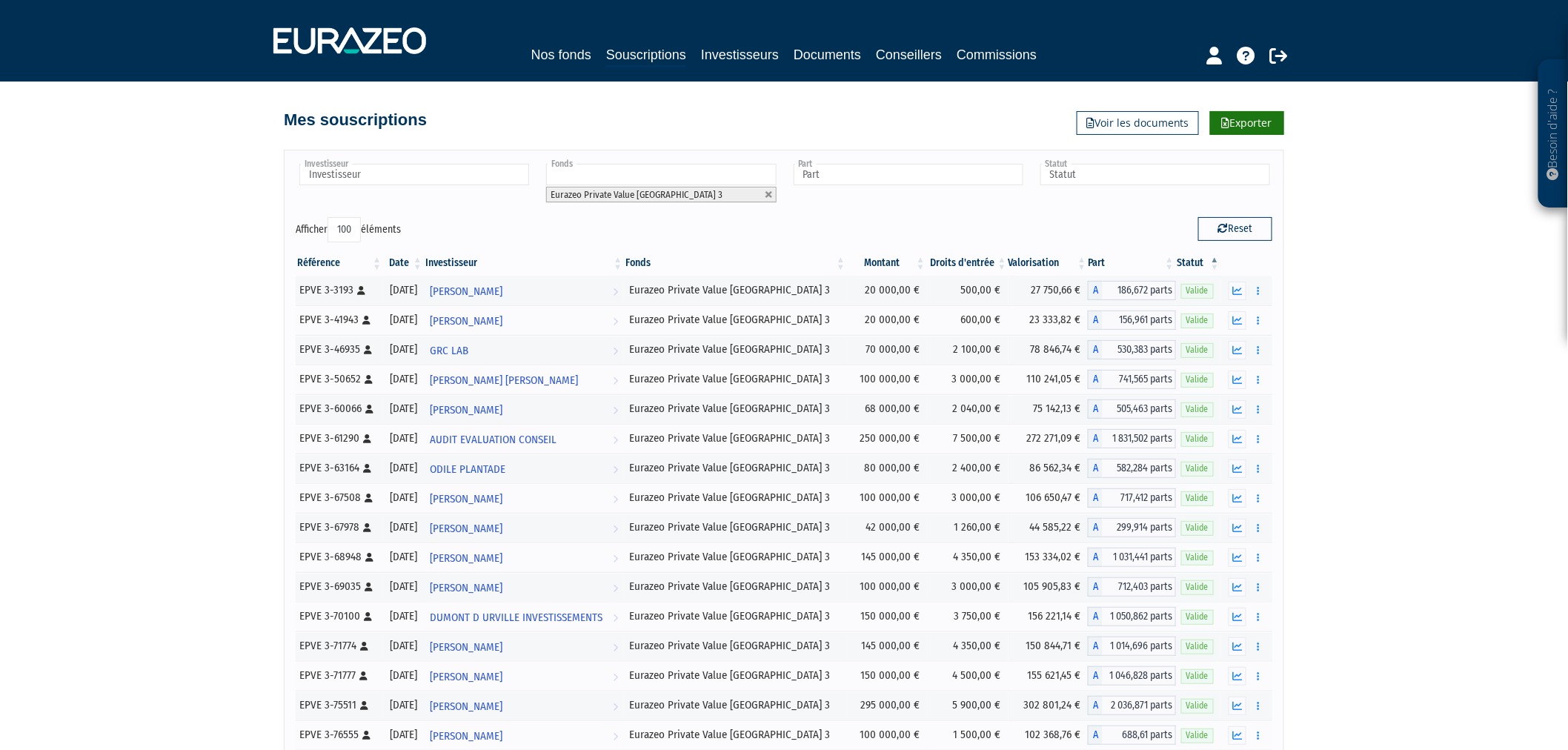
click at [1232, 121] on link "Exporter" at bounding box center [1248, 122] width 74 height 24
click at [1031, 51] on link "Commissions" at bounding box center [997, 54] width 80 height 20
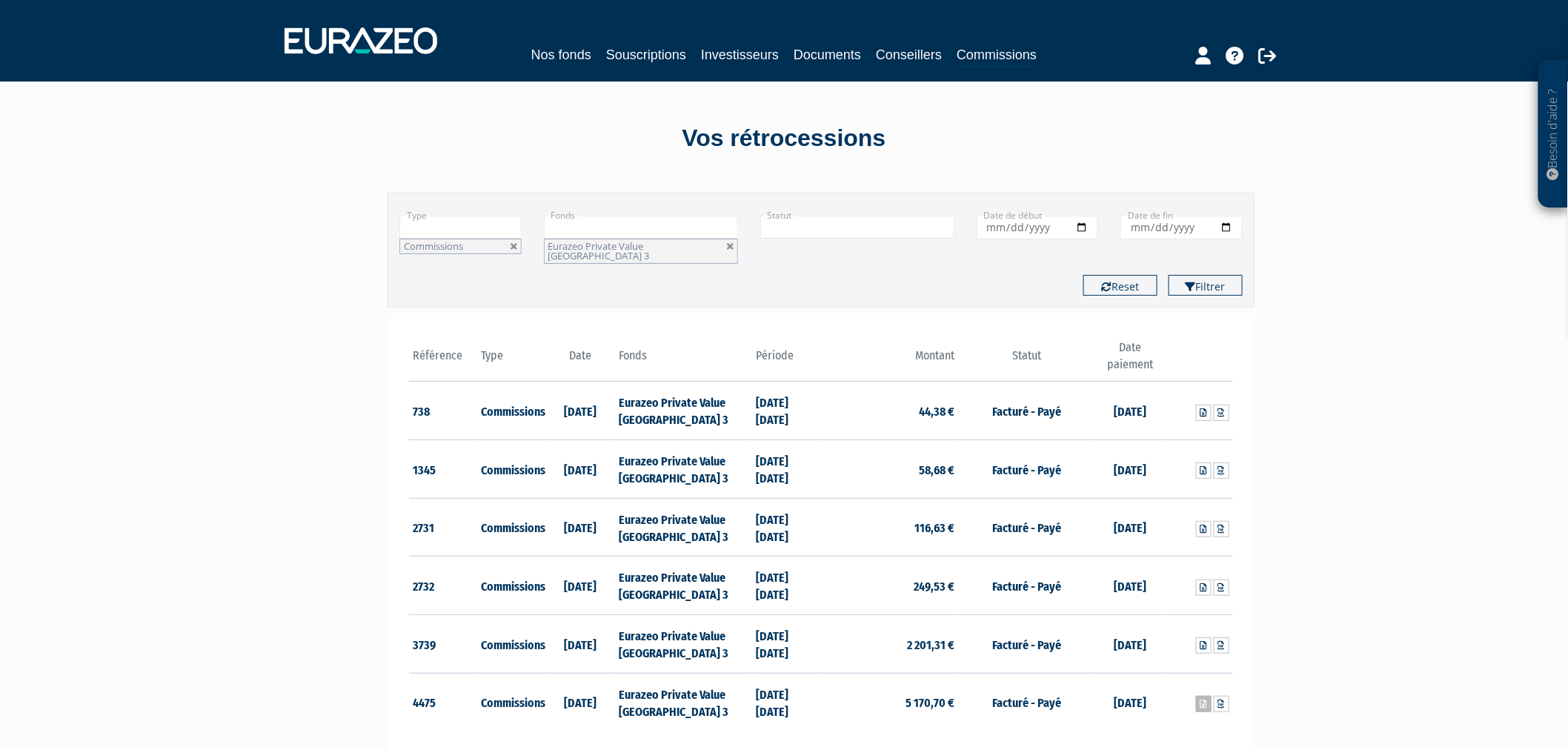
click at [1205, 699] on icon at bounding box center [1205, 704] width 7 height 9
